Goal: Obtain resource: Obtain resource

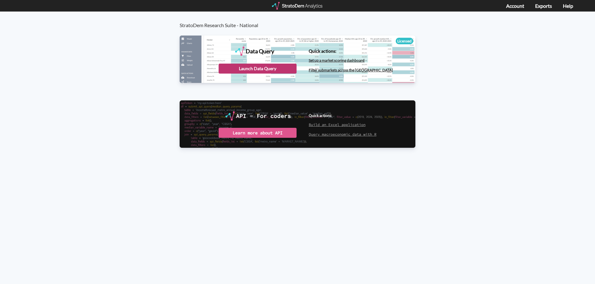
click at [260, 70] on div "Launch Data Query" at bounding box center [258, 69] width 78 height 10
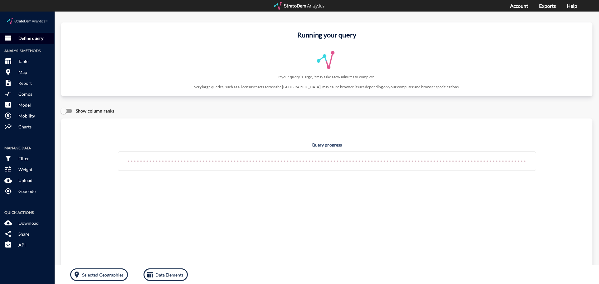
click p "Define query"
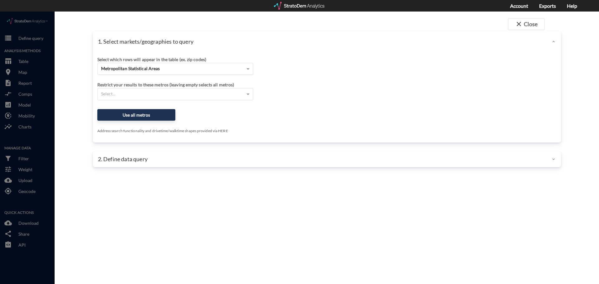
click span "Metropolitan Statistical Areas"
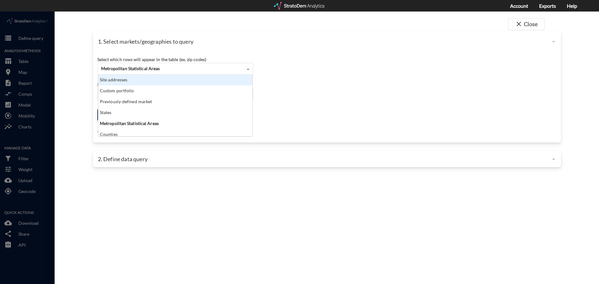
scroll to position [57, 150]
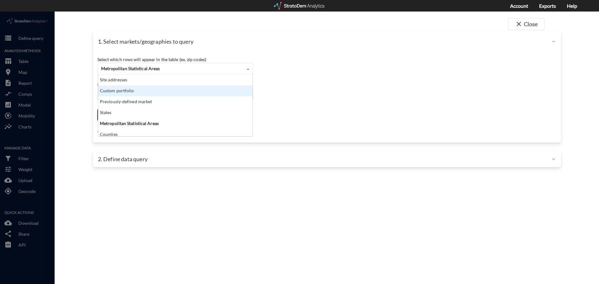
click div "Site addresses"
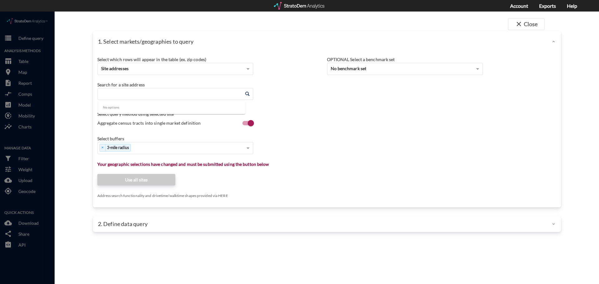
click input "Enter an address"
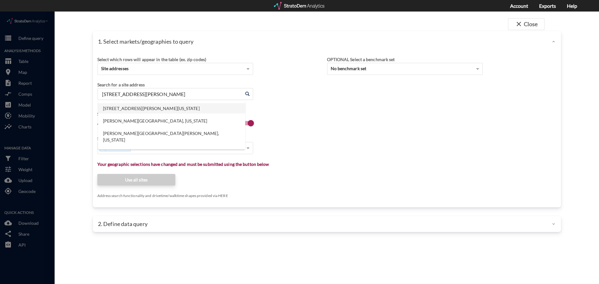
click li "[STREET_ADDRESS][PERSON_NAME][US_STATE]"
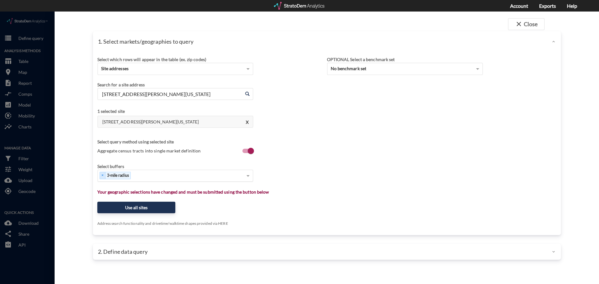
type input "[STREET_ADDRESS][PERSON_NAME][US_STATE]"
click span "Aggregate census tracts into single market definition"
click input "Aggregate census tracts into single market definition"
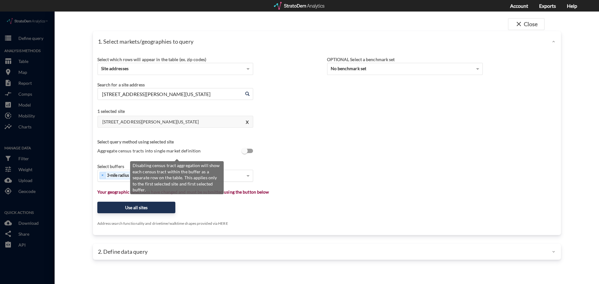
scroll to position [1, 0]
click input "Aggregate census tracts into single market definition"
checkbox input "true"
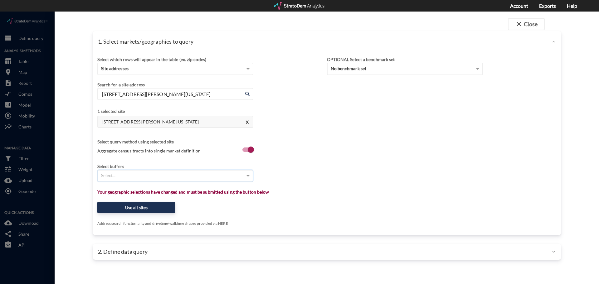
type input "1"
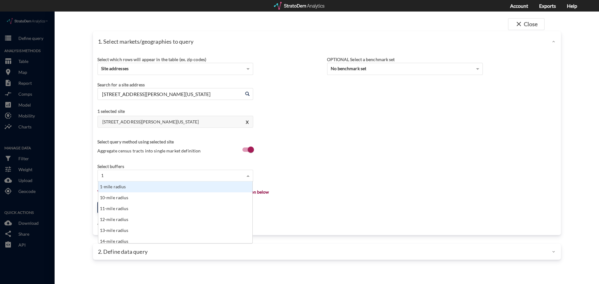
scroll to position [57, 150]
click div "1-mile radius"
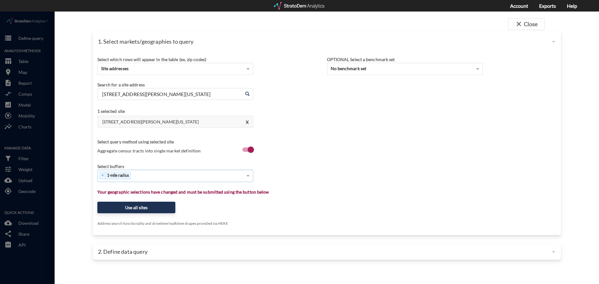
type input "3"
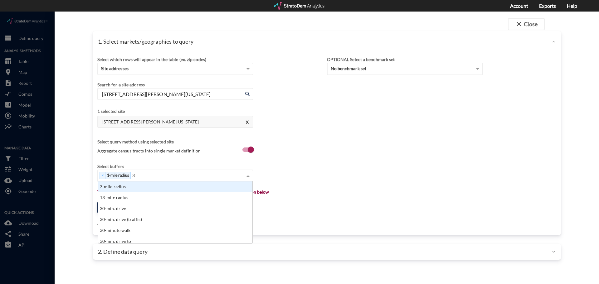
click div "3-mile radius"
type input "10"
click div "10-mile radius"
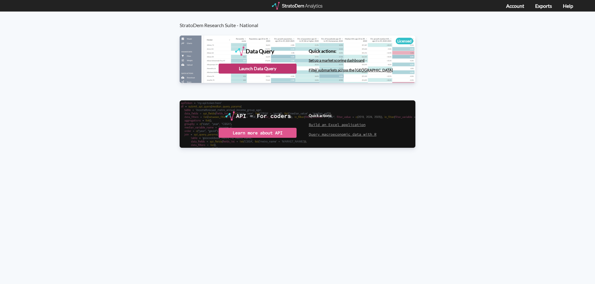
click at [271, 70] on div "Launch Data Query" at bounding box center [258, 69] width 78 height 10
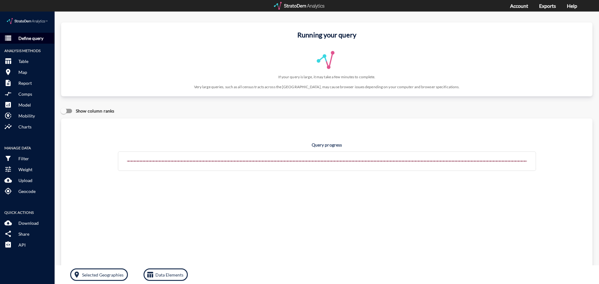
click p "Define query"
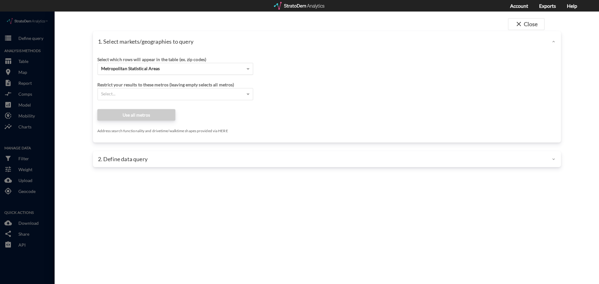
click span "Metropolitan Statistical Areas"
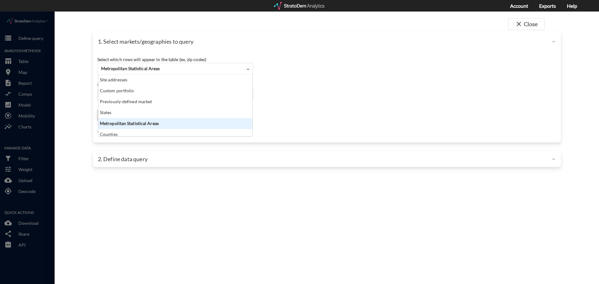
click div "Site addresses"
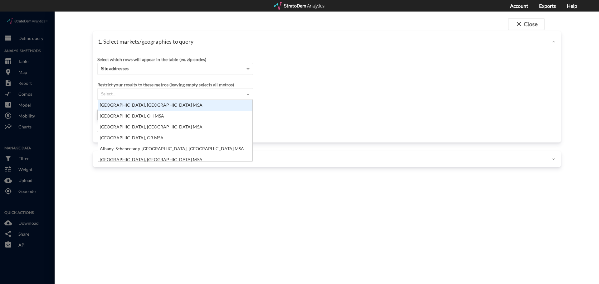
click div "Select..."
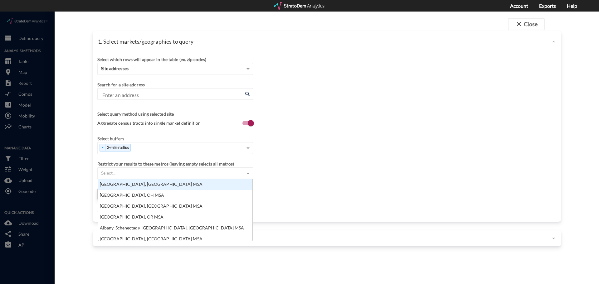
click input "Enter an address"
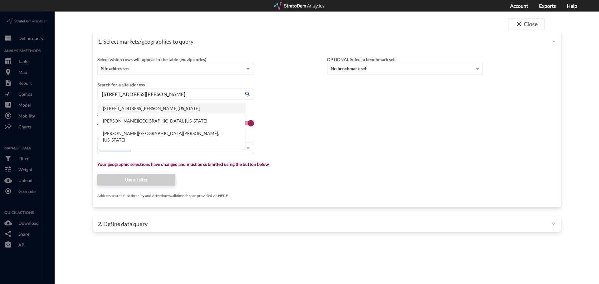
click li "2140 Cotner Ave, Los Angeles, California"
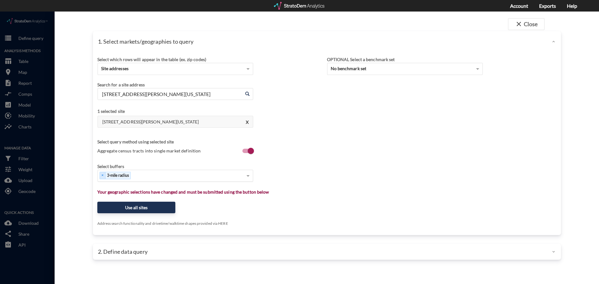
type input "2140 Cotner Ave, Los Angeles, California"
type input "1"
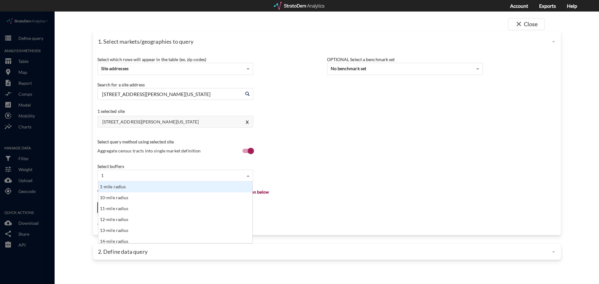
scroll to position [57, 150]
click div "1-mile radius"
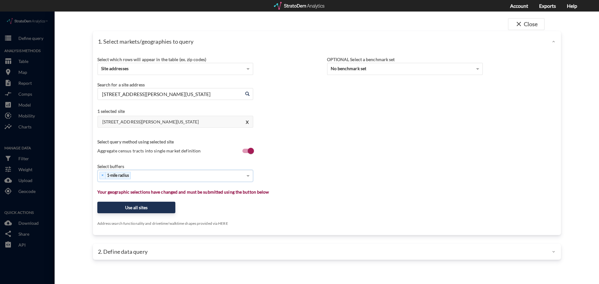
type input "4"
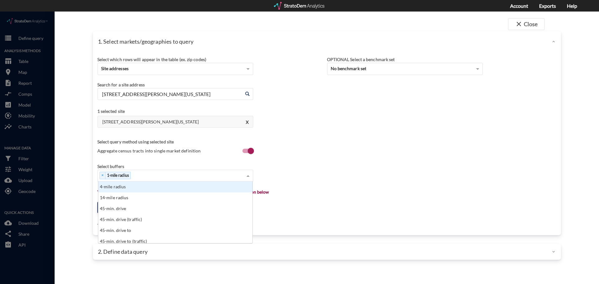
type input "3"
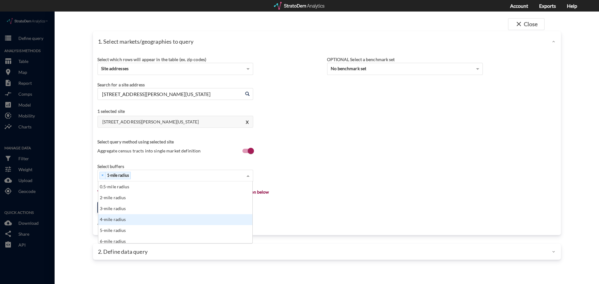
type input "2"
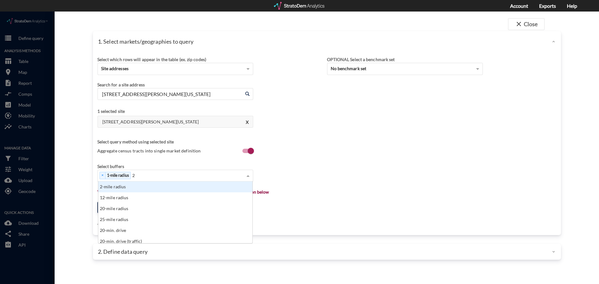
click div "2-mile radius"
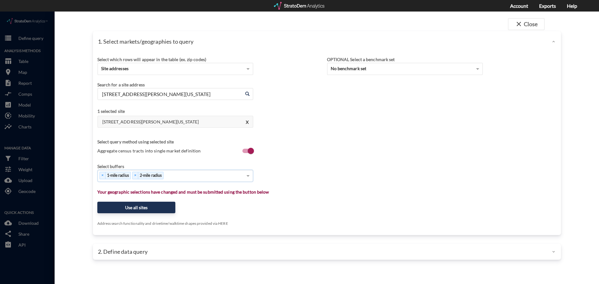
type input "3"
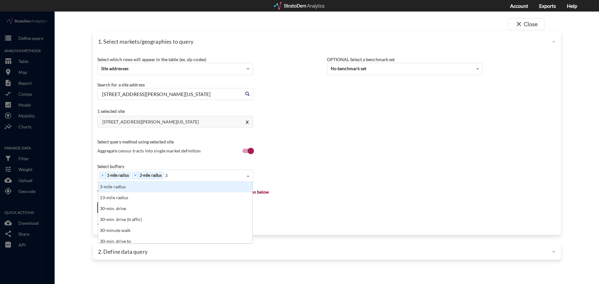
click div "3-mile radius"
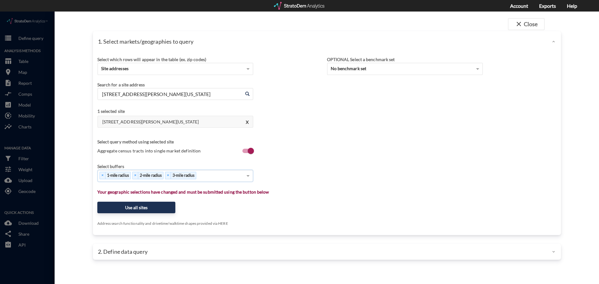
click div "Select buffers × 1-mile radius × 2-mile radius × 3-mile radius"
click button "Use all sites"
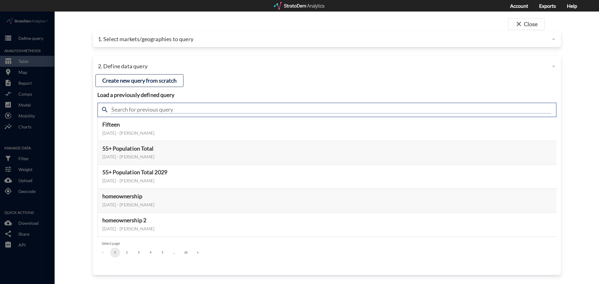
click input "text"
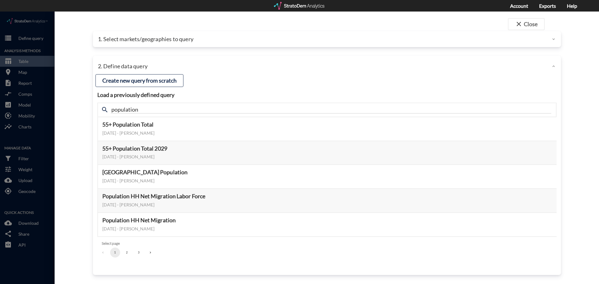
click h4 "Load a previously defined query"
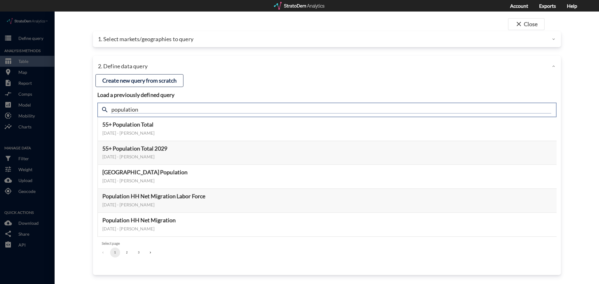
drag, startPoint x: 60, startPoint y: 89, endPoint x: 50, endPoint y: 87, distance: 10.5
click div "close Close 1. Select markets/geographies to query Select which rows will appea…"
type input "self storage"
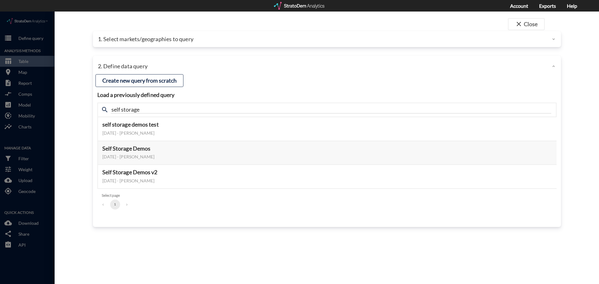
click div "2. Define data query"
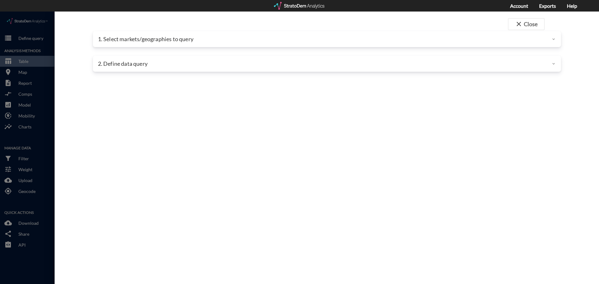
click div "2. Define data query"
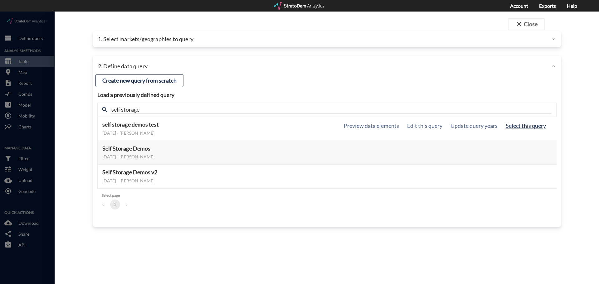
click button "Select this query"
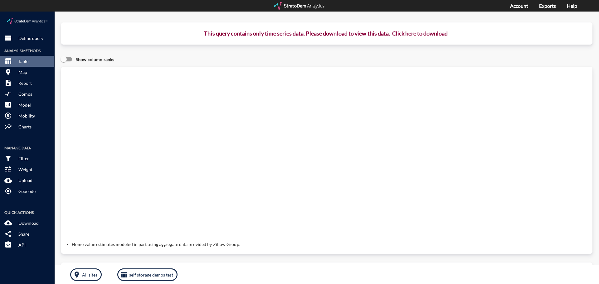
click button "Click here to download"
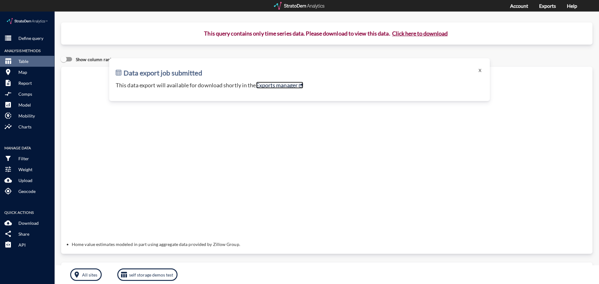
click link "Exports manager"
click button "storage Define query"
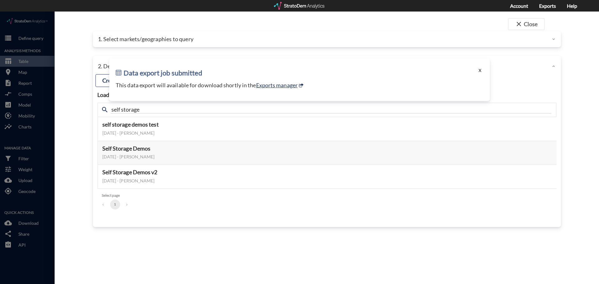
click button "X"
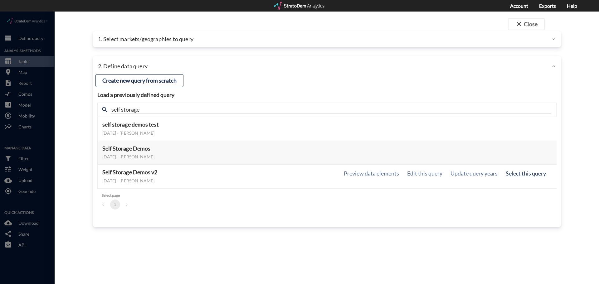
click button "Select this query"
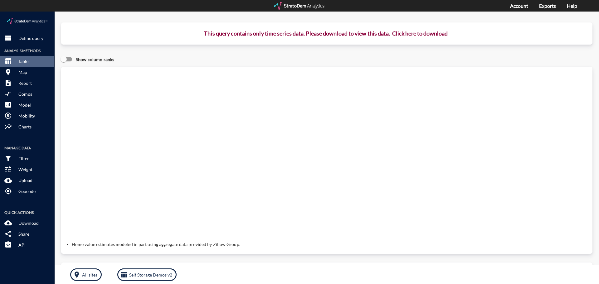
click button "Click here to download"
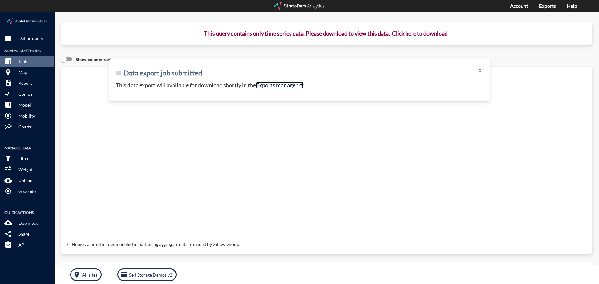
click link "Exports manager"
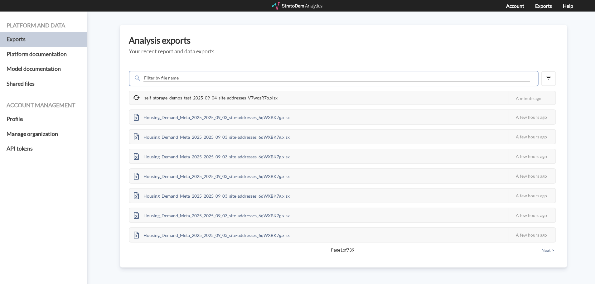
click at [266, 78] on input "text" at bounding box center [336, 78] width 387 height 7
type input "self"
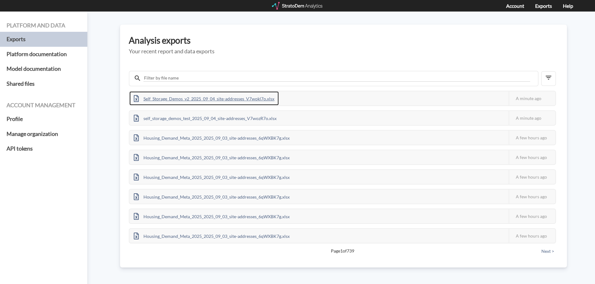
click at [216, 99] on div "Self_Storage_Demos_v2_2025_09_04_site-addresses_V7wokl7o.xlsx" at bounding box center [203, 98] width 149 height 14
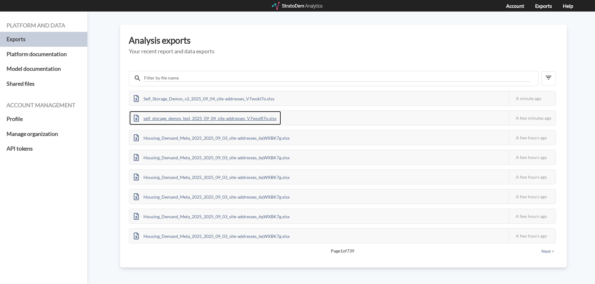
click at [197, 118] on div "self_storage_demos_test_2025_09_04_site-addresses_V7wozR7o.xlsx" at bounding box center [205, 118] width 152 height 14
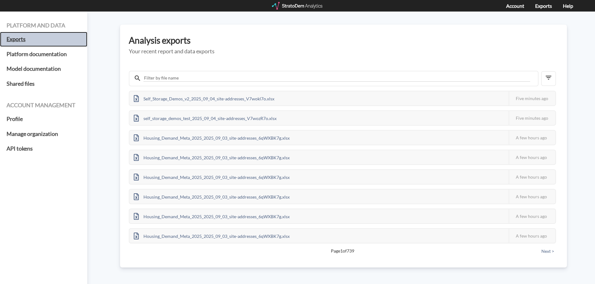
click at [24, 36] on h5 "Exports" at bounding box center [43, 39] width 87 height 15
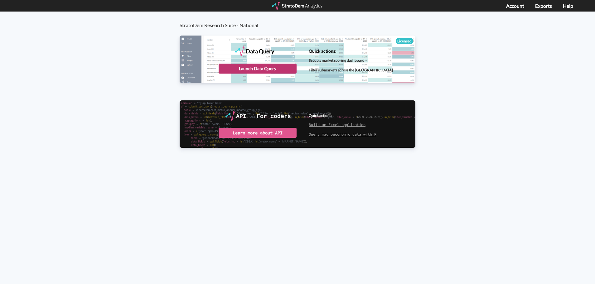
click at [237, 64] on div "Launch Data Query" at bounding box center [258, 69] width 78 height 10
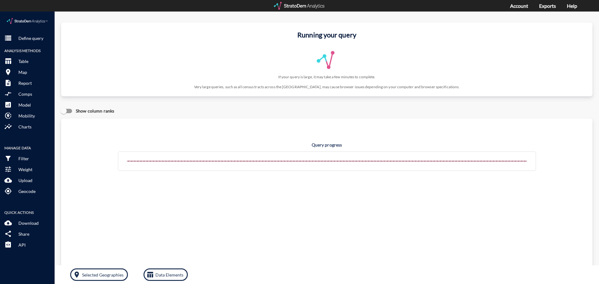
click button "storage Define query"
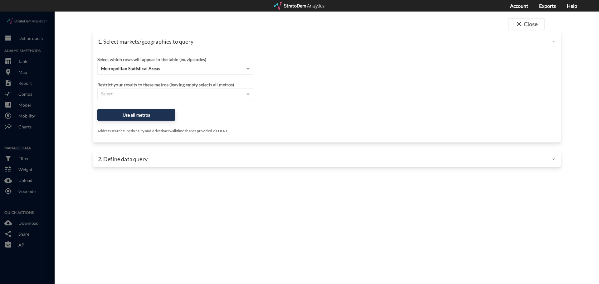
click div "Metropolitan Statistical Areas"
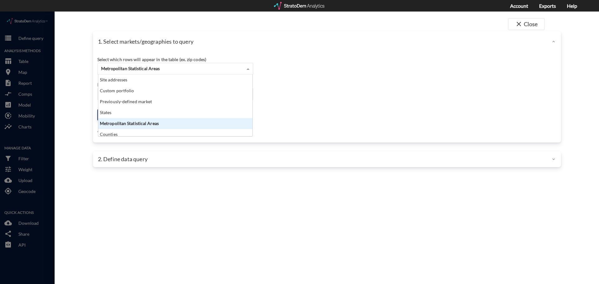
scroll to position [57, 150]
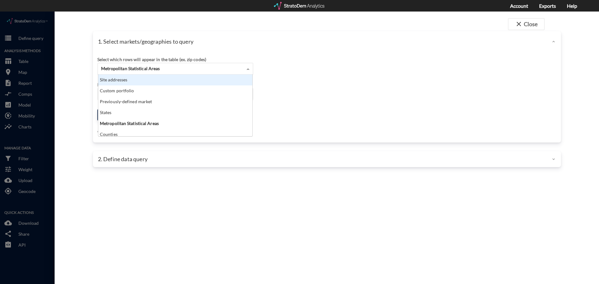
click div "Site addresses"
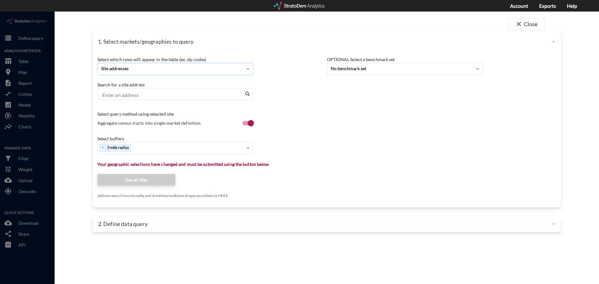
click input "Enter an address"
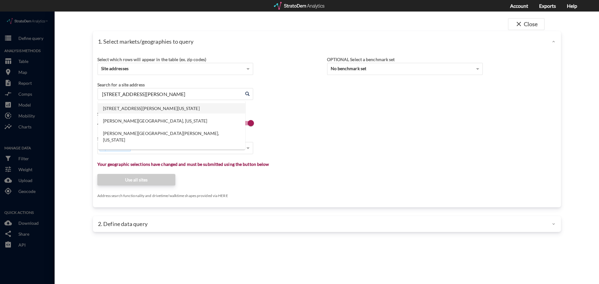
click li "2140 Cotner Ave, Los Angeles, California"
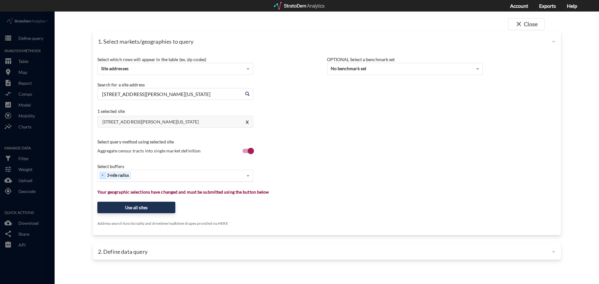
type input "2140 Cotner Ave, Los Angeles, California"
type input "1"
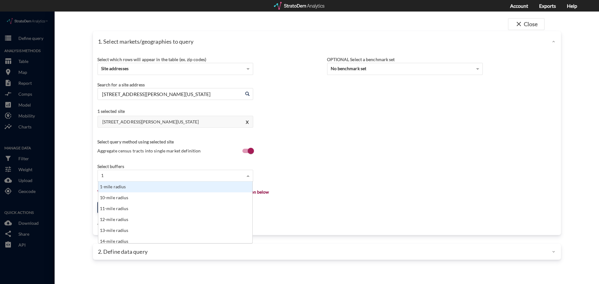
click div "1-mile radius"
type input "2"
click div "2-mile radius"
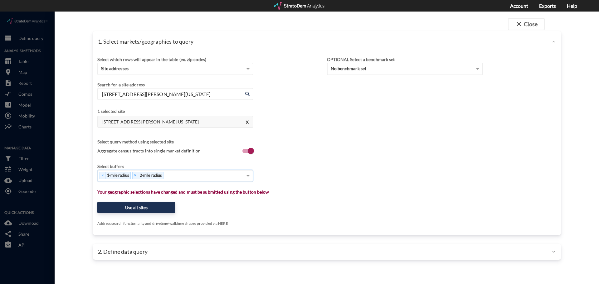
type input "3"
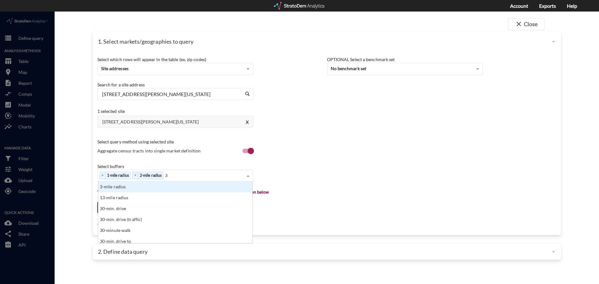
click div "3-mile radius"
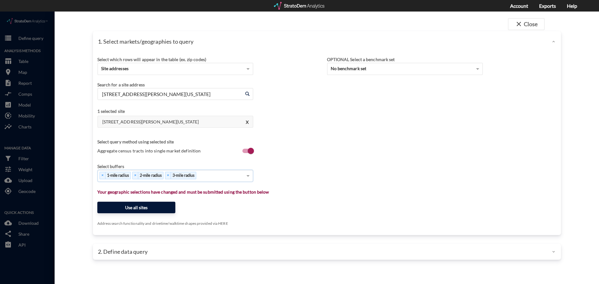
click button "Use all sites"
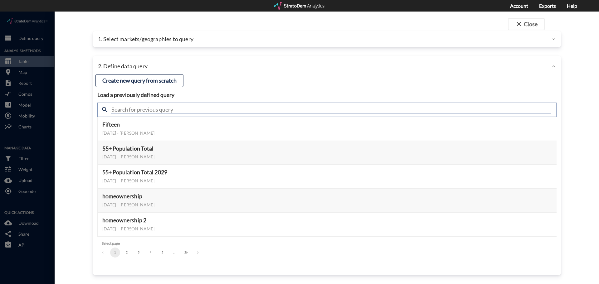
click input "text"
type input "population"
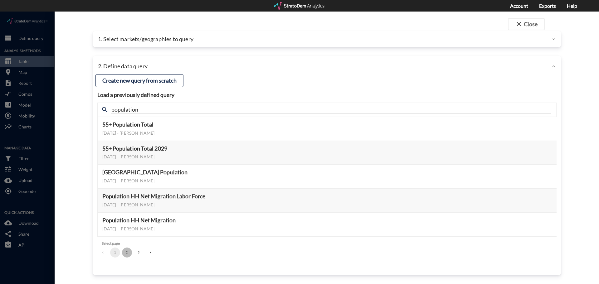
click button "2"
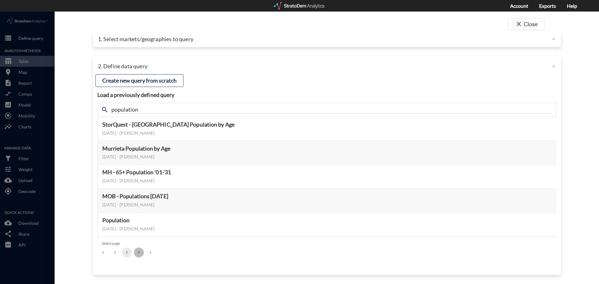
click button "3"
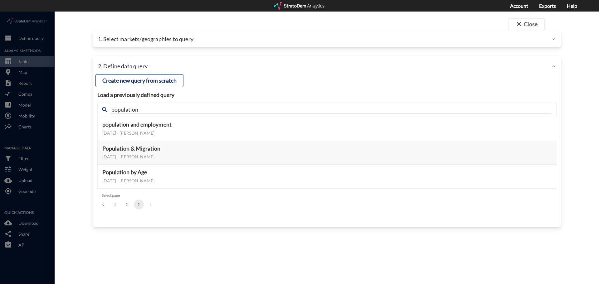
click li "pagination navigation"
click button "Select this query"
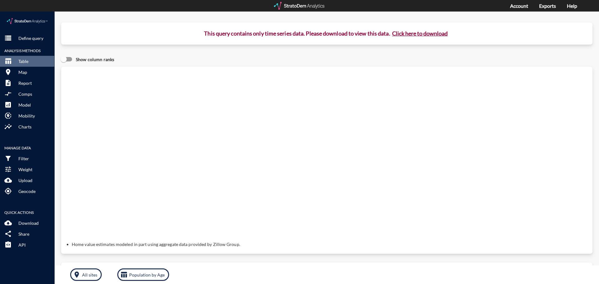
click button "Click here to download"
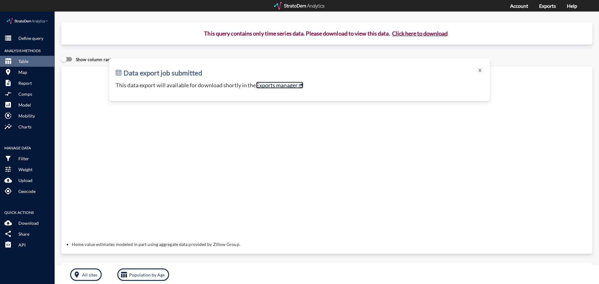
click link "Exports manager"
click p "Define query"
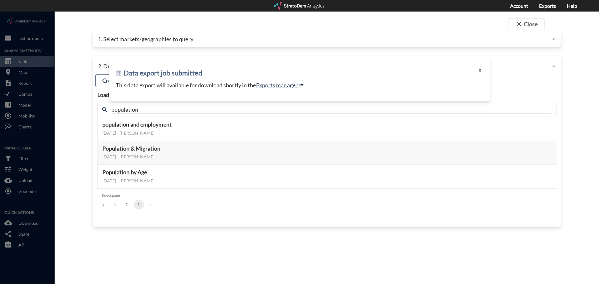
click button "X"
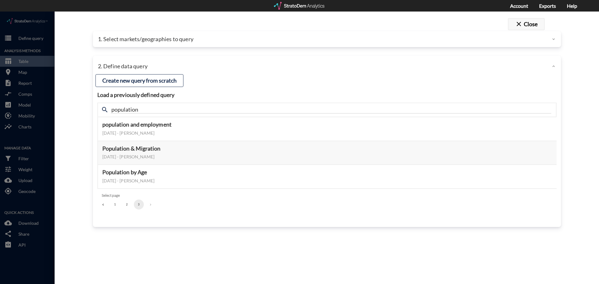
click button "close Close"
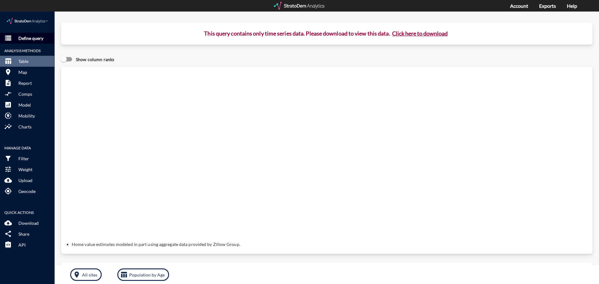
click p "Define query"
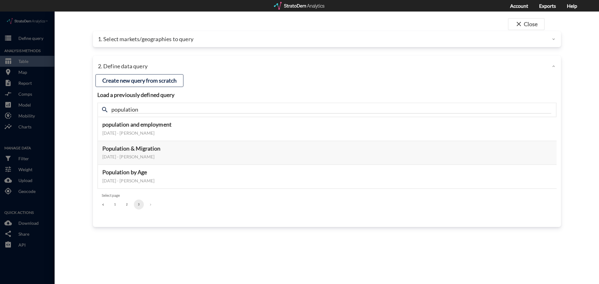
click div
click button "close Close"
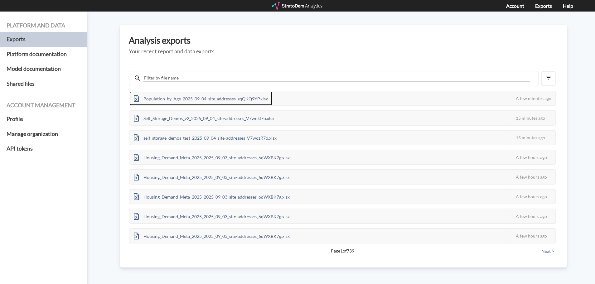
click at [208, 98] on div "Population_by_Age_2025_09_04_site-addresses_zqQKQ9YP.xlsx" at bounding box center [200, 98] width 143 height 14
